Goal: Find contact information: Find contact information

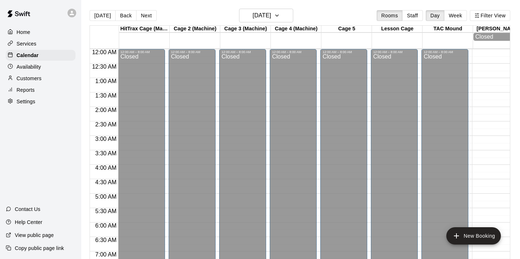
scroll to position [300, 0]
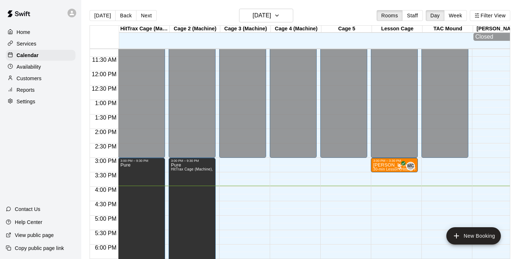
scroll to position [323, 0]
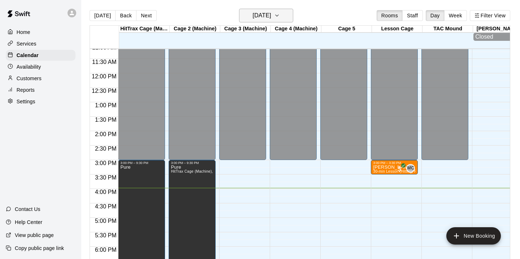
click at [271, 18] on h6 "Monday Aug 11" at bounding box center [262, 15] width 18 height 10
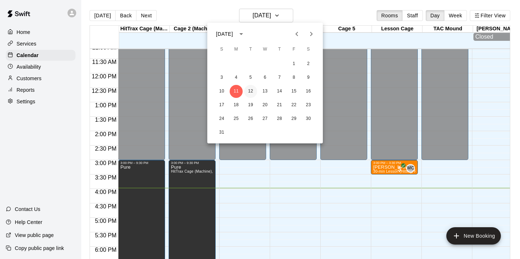
click at [252, 92] on button "12" at bounding box center [250, 91] width 13 height 13
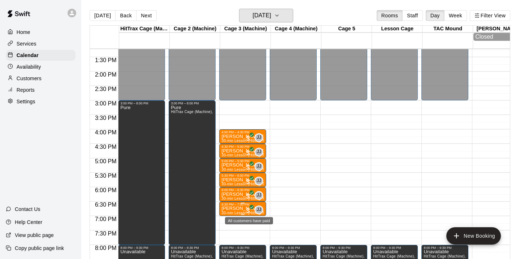
scroll to position [387, 0]
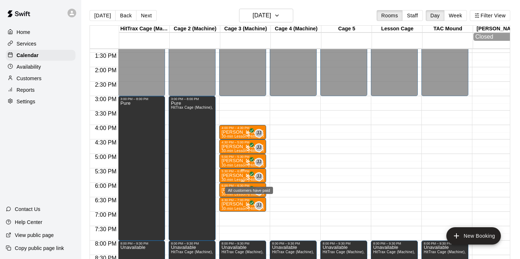
click at [244, 176] on p "Paulie Bracaglia" at bounding box center [243, 176] width 43 height 0
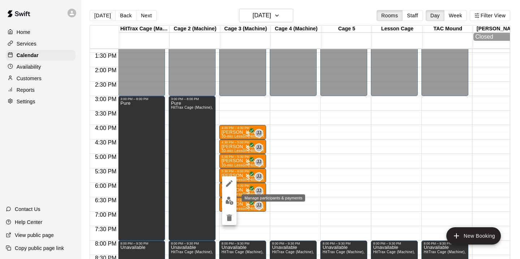
click at [232, 203] on img "edit" at bounding box center [230, 201] width 8 height 8
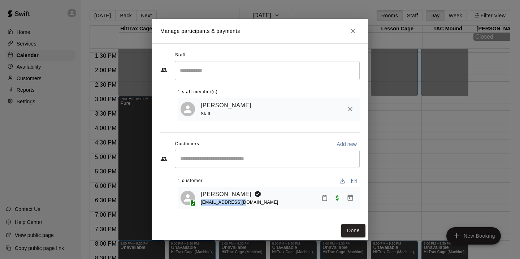
drag, startPoint x: 249, startPoint y: 203, endPoint x: 200, endPoint y: 205, distance: 49.2
click at [200, 205] on div "Paulie Bracaglia pbracag@yahoo.com" at bounding box center [269, 198] width 176 height 17
copy span "pbracag@yahoo.com"
click at [355, 28] on icon "Close" at bounding box center [353, 30] width 7 height 7
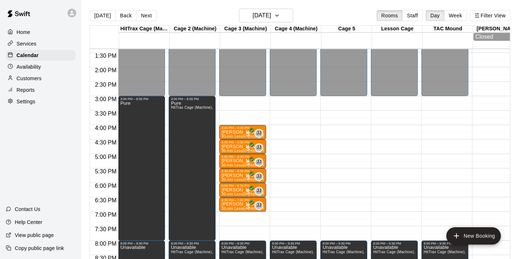
scroll to position [408, 0]
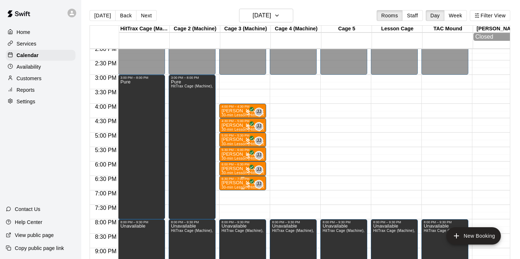
click at [244, 183] on p "Alex Rogoff" at bounding box center [243, 183] width 43 height 0
click at [231, 211] on img "edit" at bounding box center [230, 208] width 8 height 8
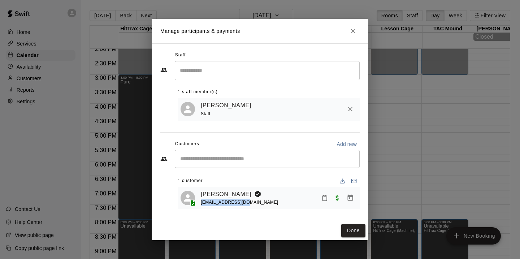
drag, startPoint x: 253, startPoint y: 205, endPoint x: 202, endPoint y: 205, distance: 51.3
click at [202, 205] on div "Alex Rogoff crogoff1@gmail.com" at bounding box center [279, 198] width 156 height 17
copy span "crogoff1@gmail.com"
